Goal: Task Accomplishment & Management: Complete application form

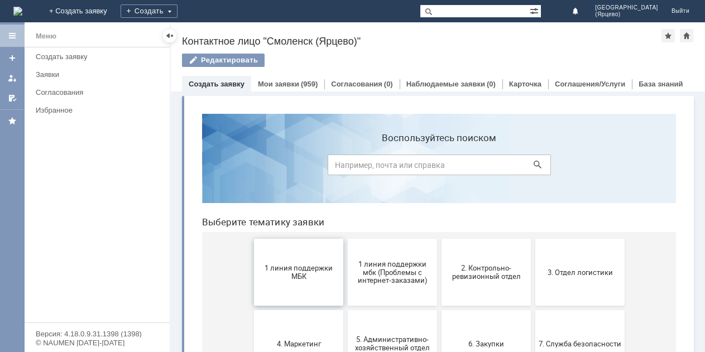
click at [303, 285] on button "1 линия поддержки МБК" at bounding box center [298, 272] width 89 height 67
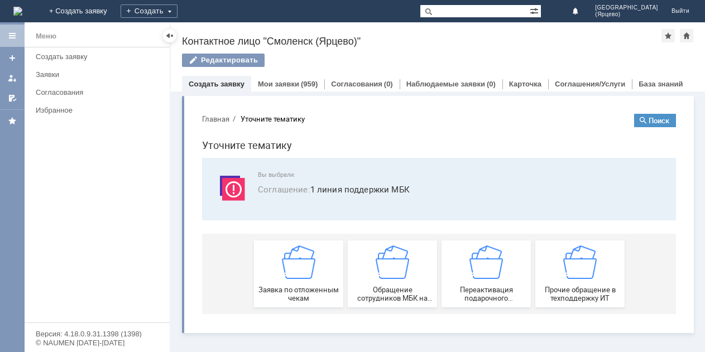
click at [303, 285] on div "Заявка по отложенным чекам" at bounding box center [298, 274] width 83 height 57
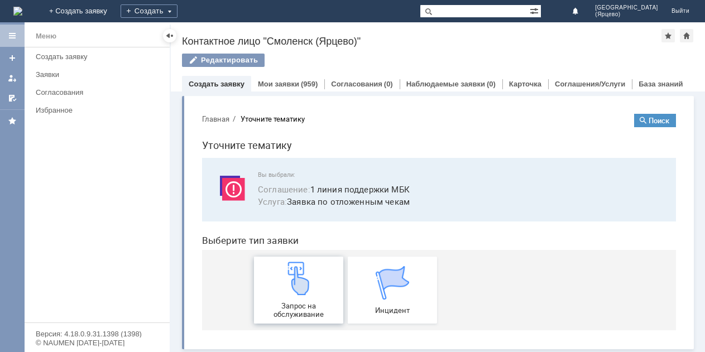
click at [303, 286] on img at bounding box center [298, 278] width 33 height 33
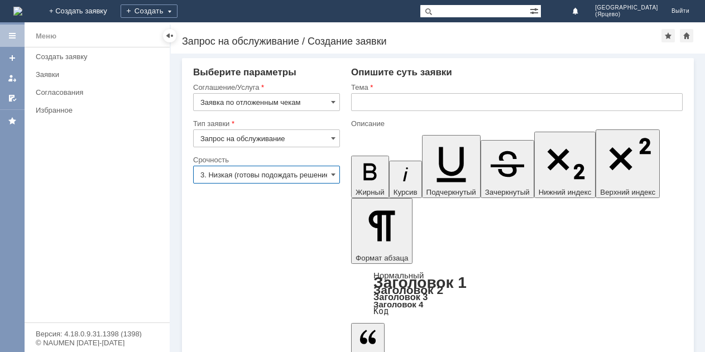
click at [299, 178] on input "3. Низкая (готовы подождать решение)" at bounding box center [266, 175] width 147 height 18
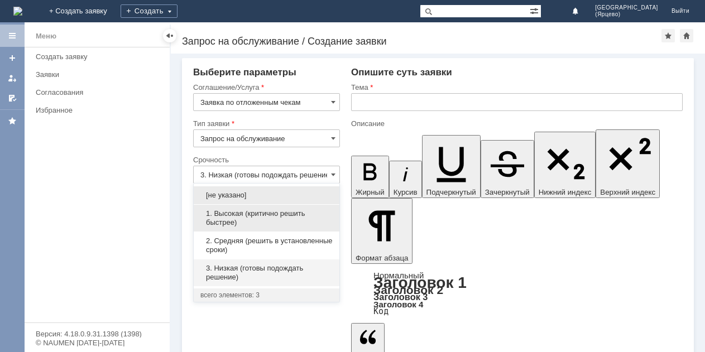
click at [258, 212] on span "1. Высокая (критично решить быстрее)" at bounding box center [266, 218] width 132 height 18
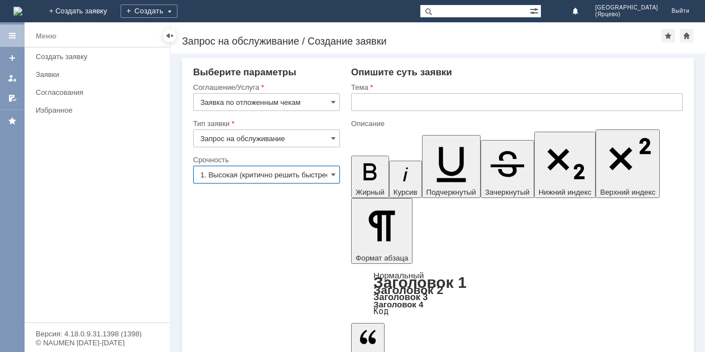
type input "1. Высокая (критично решить быстрее)"
click at [432, 102] on input "text" at bounding box center [517, 102] width 332 height 18
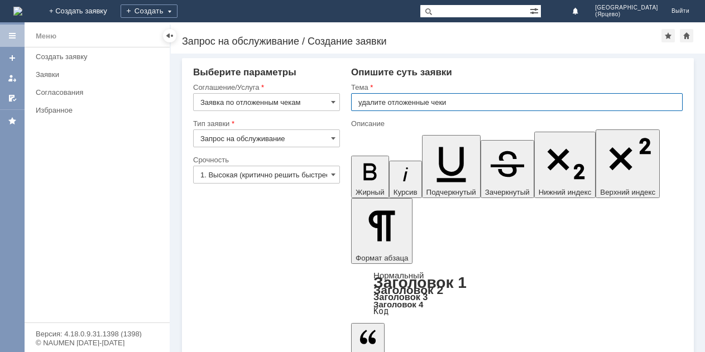
type input "удалите отложенные чеки"
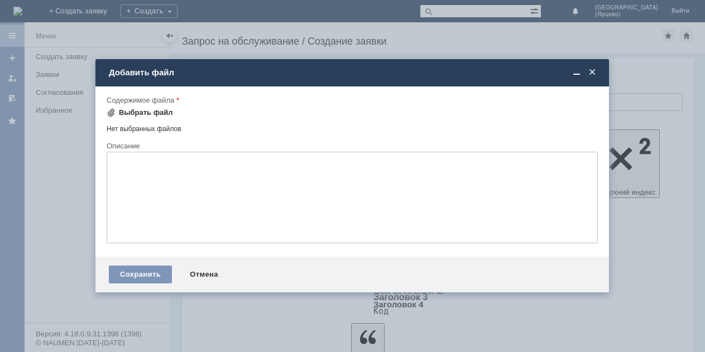
click at [111, 113] on span at bounding box center [111, 112] width 9 height 9
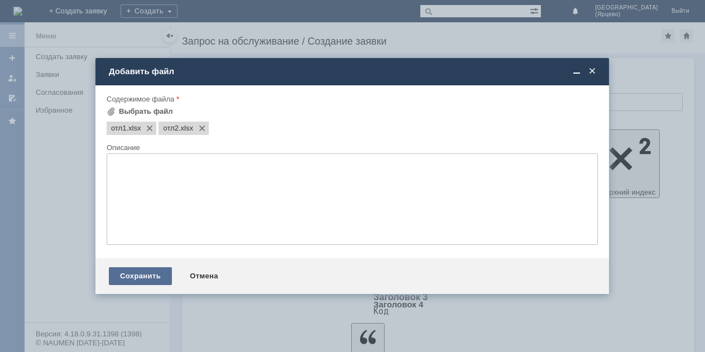
click at [147, 272] on div "Сохранить" at bounding box center [140, 276] width 63 height 18
